Goal: Task Accomplishment & Management: Use online tool/utility

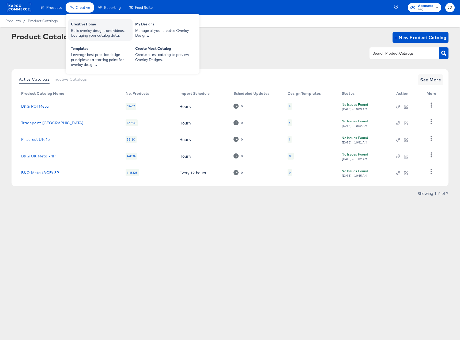
click at [85, 32] on div "Build overlay designs and videos, leveraging your catalog data." at bounding box center [100, 33] width 59 height 10
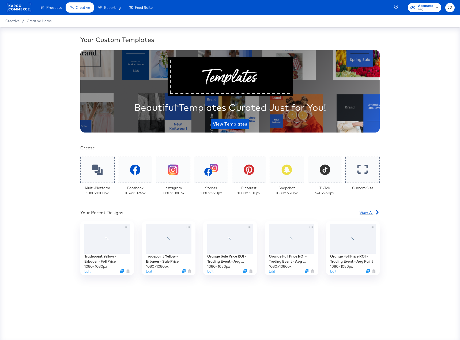
click at [372, 214] on span "View All" at bounding box center [367, 212] width 14 height 5
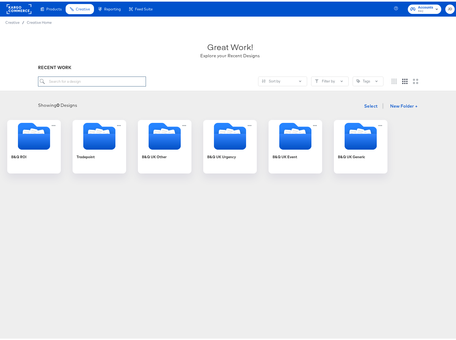
click at [81, 80] on input "search" at bounding box center [92, 80] width 108 height 10
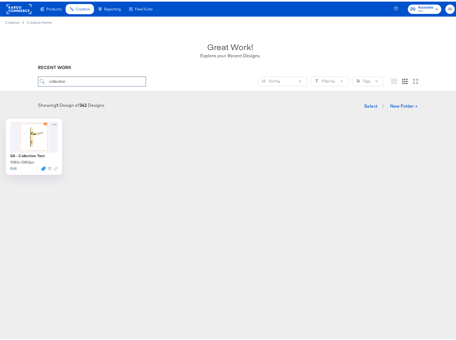
type input "collection"
click at [17, 167] on button "Edit" at bounding box center [13, 166] width 6 height 5
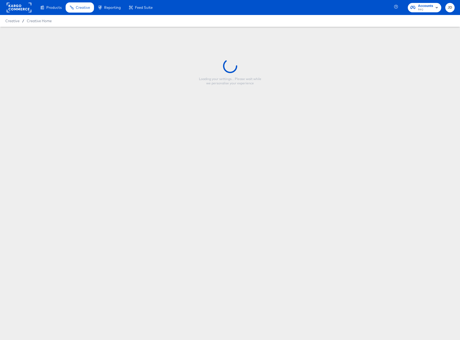
type input "SA - Collection Test"
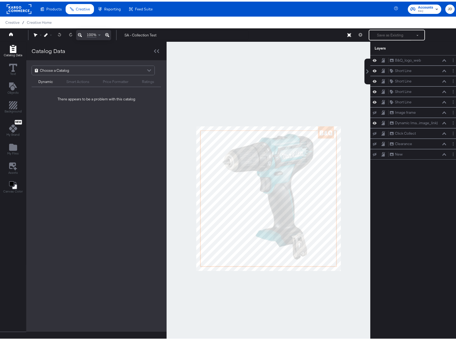
click at [259, 70] on div at bounding box center [269, 197] width 204 height 314
click at [134, 67] on div "Choose a Catalog" at bounding box center [93, 68] width 123 height 9
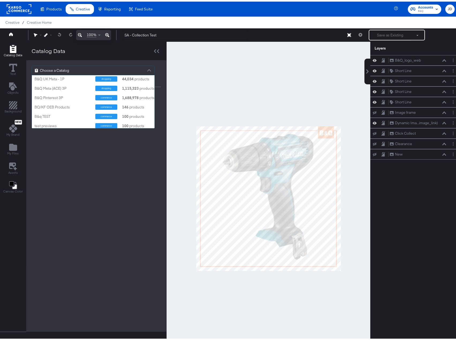
scroll to position [4, 0]
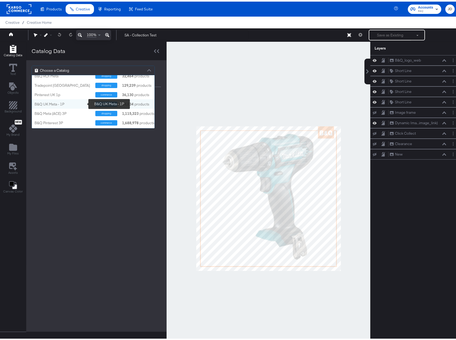
click at [68, 104] on div "B&Q UK Meta - 1P" at bounding box center [63, 102] width 57 height 5
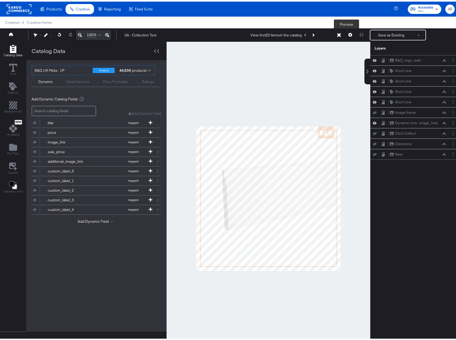
click at [349, 36] on button at bounding box center [350, 33] width 11 height 11
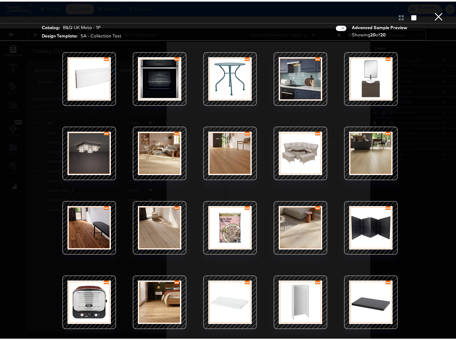
click at [225, 151] on div at bounding box center [230, 152] width 46 height 46
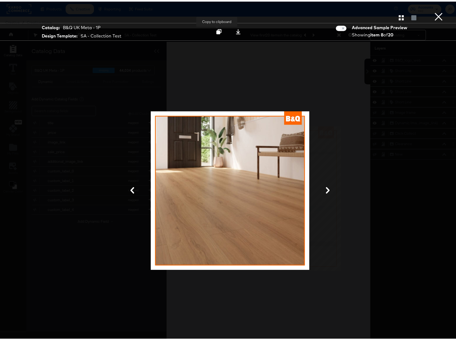
click at [216, 28] on icon at bounding box center [218, 30] width 5 height 5
click at [436, 11] on button "×" at bounding box center [438, 5] width 11 height 11
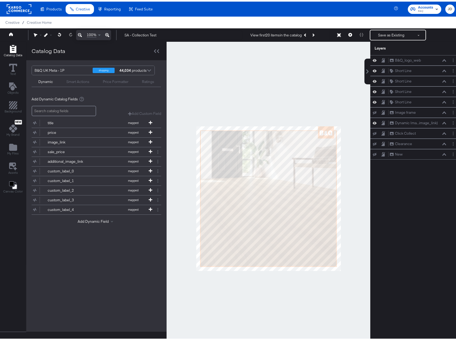
click at [0, 0] on div "Product Catalogs" at bounding box center [0, 0] width 0 height 0
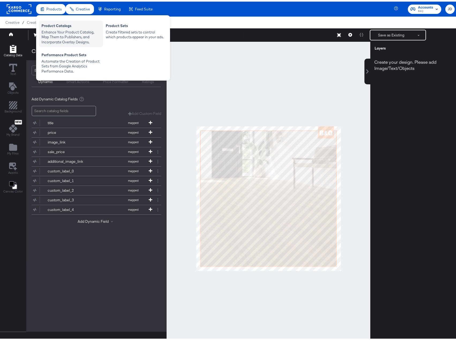
click at [57, 33] on div "Enhance Your Product Catalog, Map Them to Publishers, and Incorporate Overlay D…" at bounding box center [71, 35] width 59 height 15
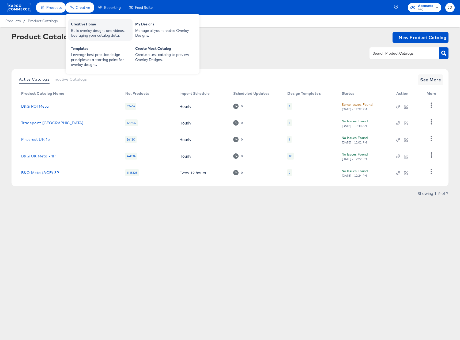
click at [81, 25] on div "Creative Home" at bounding box center [100, 25] width 59 height 6
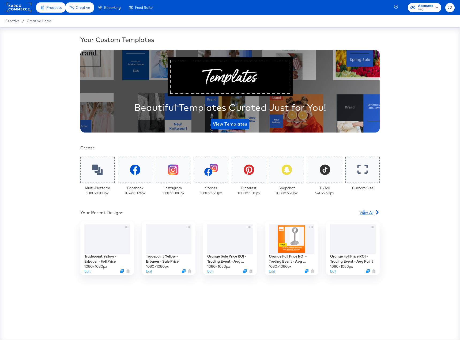
click at [366, 214] on span "View All" at bounding box center [367, 212] width 14 height 5
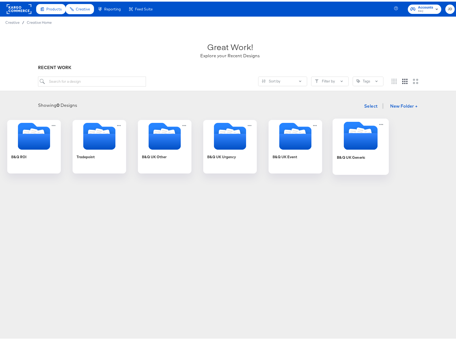
click at [385, 161] on div "B&Q UK Generic" at bounding box center [361, 159] width 48 height 21
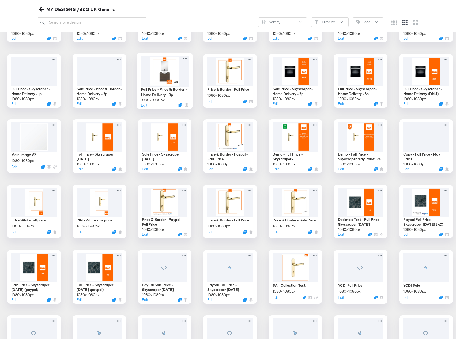
scroll to position [134, 0]
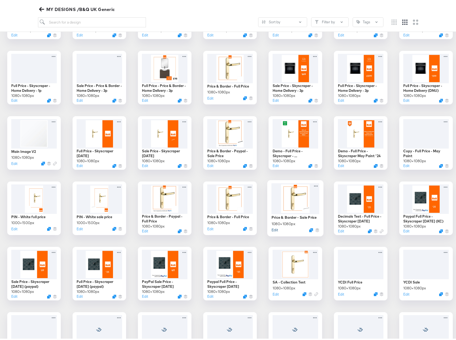
click at [272, 231] on button "Edit" at bounding box center [275, 228] width 6 height 5
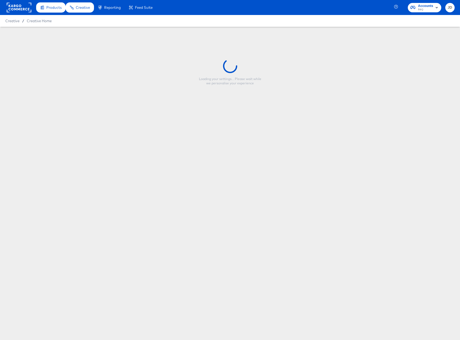
type input "Price & Border - Sale Price"
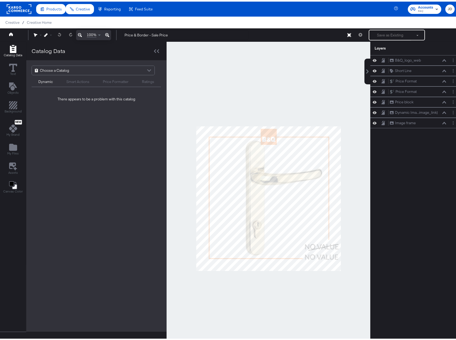
drag, startPoint x: 314, startPoint y: 77, endPoint x: 334, endPoint y: 63, distance: 24.5
click at [314, 76] on div at bounding box center [269, 197] width 204 height 314
click at [133, 72] on div "Choose a Catalog" at bounding box center [93, 68] width 123 height 9
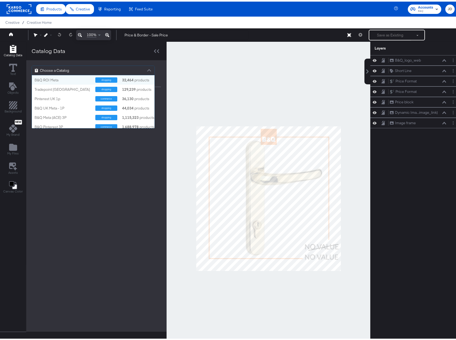
scroll to position [49, 119]
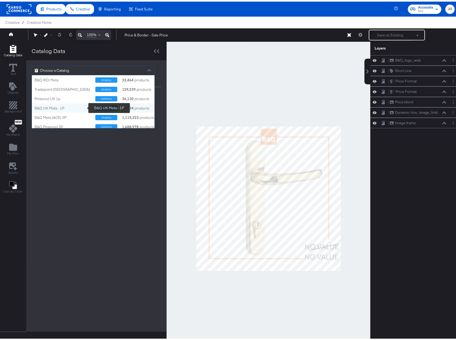
click at [71, 107] on div "B&Q UK Meta - 1P" at bounding box center [63, 106] width 57 height 5
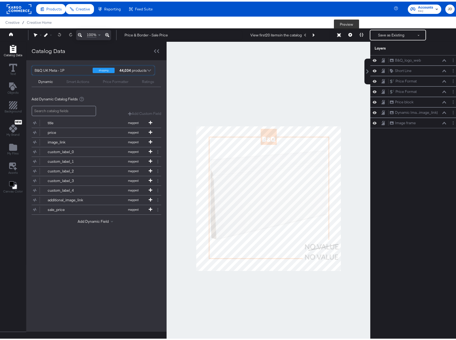
click at [348, 34] on icon at bounding box center [350, 33] width 4 height 4
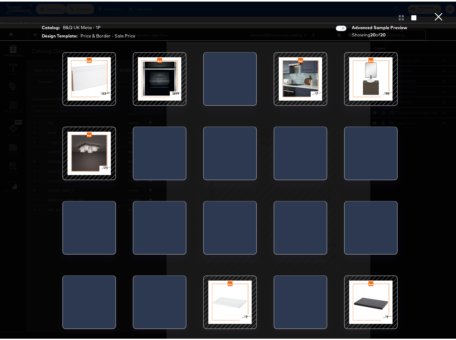
click at [299, 76] on div at bounding box center [301, 78] width 46 height 46
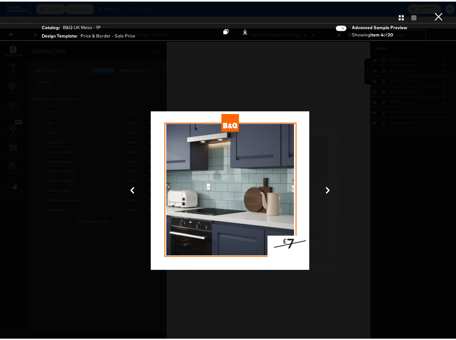
click at [436, 11] on button "×" at bounding box center [438, 5] width 11 height 11
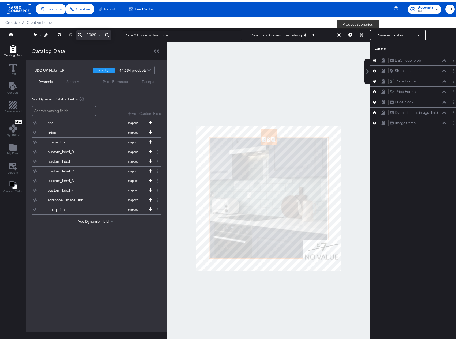
click at [360, 35] on icon at bounding box center [362, 33] width 4 height 4
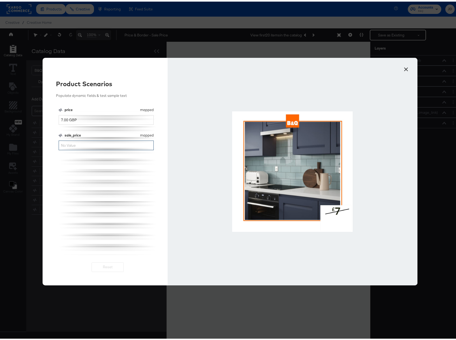
click at [71, 145] on input "sale_price" at bounding box center [106, 144] width 95 height 10
type input "5"
click at [70, 178] on div "price mapped price 7.00 GBP sale_price mapped sale_price 5" at bounding box center [108, 180] width 98 height 148
click at [404, 68] on button "×" at bounding box center [406, 67] width 10 height 10
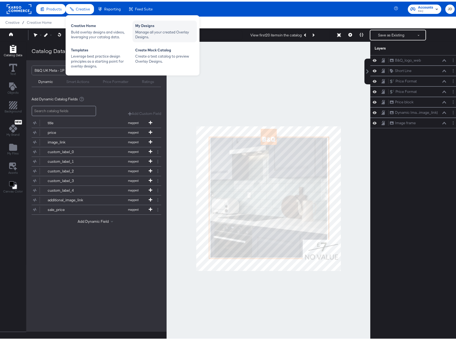
click at [151, 28] on div "Manage all your created Overlay Designs." at bounding box center [164, 33] width 59 height 10
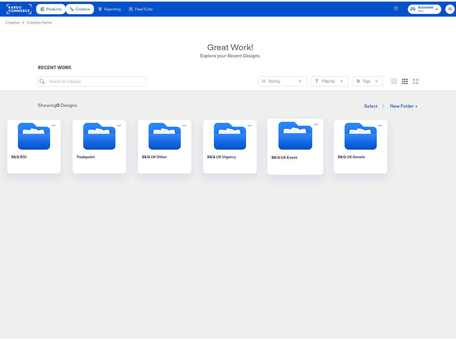
click at [319, 151] on div "B&Q UK Event" at bounding box center [296, 159] width 48 height 21
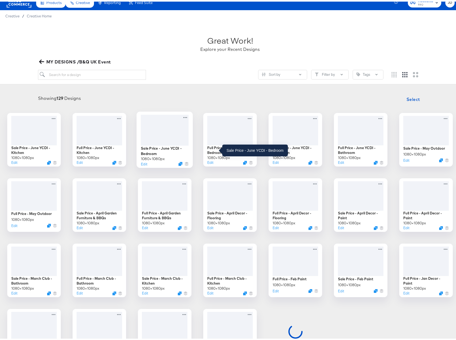
scroll to position [27, 0]
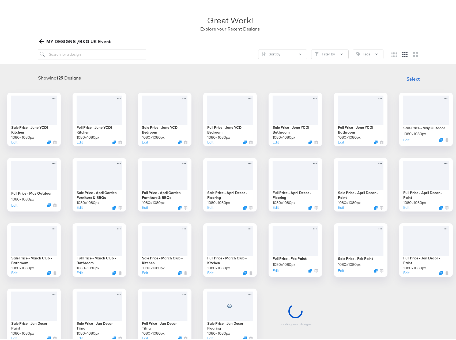
click at [42, 39] on icon "button" at bounding box center [41, 39] width 5 height 5
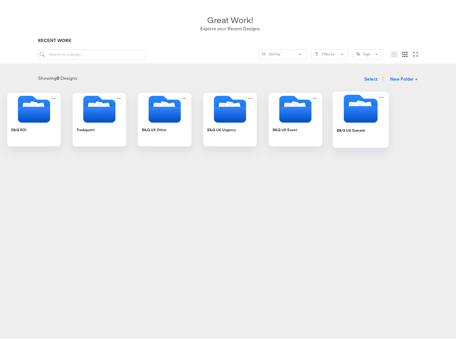
click at [385, 135] on div "B&Q UK Generic" at bounding box center [361, 132] width 48 height 21
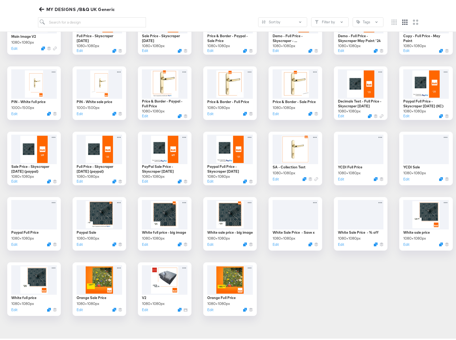
scroll to position [314, 0]
click at [402, 178] on button "Edit" at bounding box center [405, 178] width 6 height 5
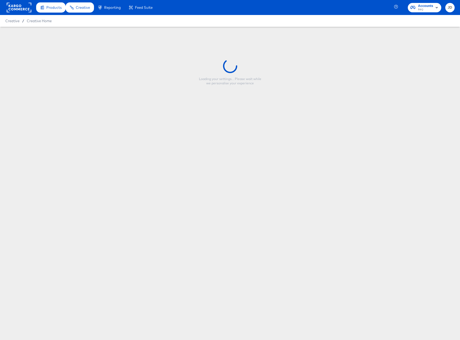
type input "YCDI Sale"
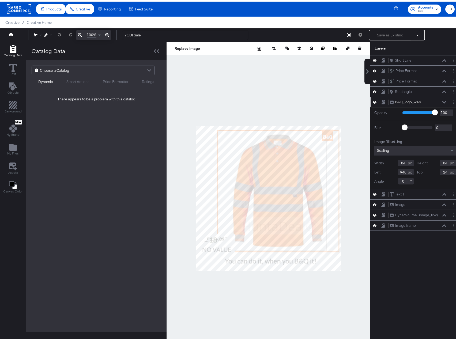
click at [82, 70] on div "Choose a Catalog" at bounding box center [93, 68] width 123 height 9
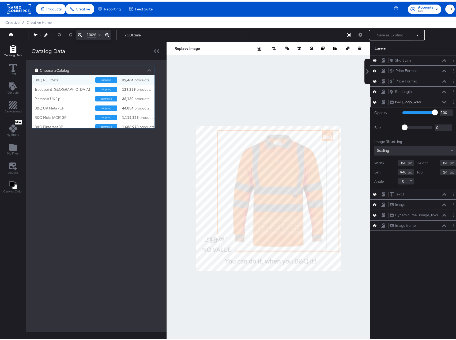
scroll to position [49, 119]
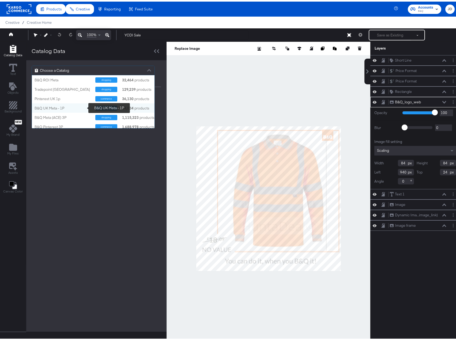
click at [65, 106] on div "B&Q UK Meta - 1P" at bounding box center [63, 106] width 57 height 5
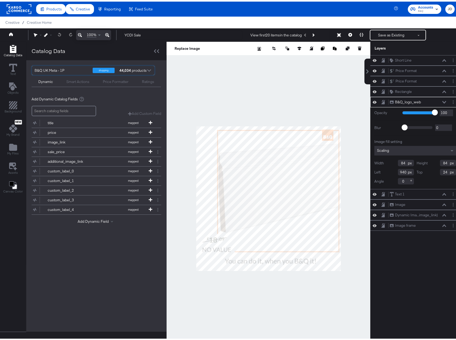
click at [287, 74] on div at bounding box center [269, 197] width 204 height 314
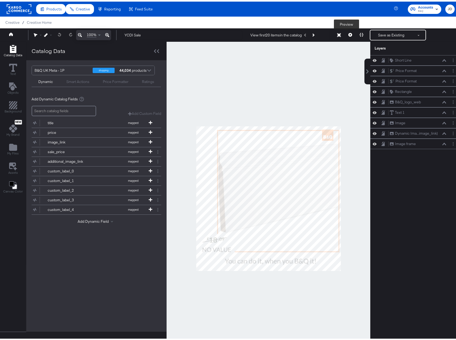
click at [346, 36] on button at bounding box center [350, 33] width 11 height 11
